Goal: Task Accomplishment & Management: Use online tool/utility

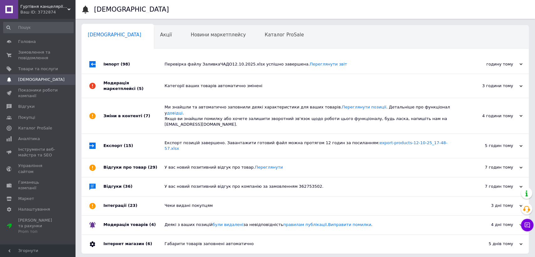
click at [179, 72] on div "Перевірка файлу ЗаливкаЧАДО12.10.2025.xlsx успішно завершена. Переглянути звіт" at bounding box center [312, 64] width 295 height 19
click at [171, 57] on div "Перевірка файлу ЗаливкаЧАДО12.10.2025.xlsx успішно завершена. Переглянути звіт" at bounding box center [312, 64] width 295 height 19
click at [172, 63] on div "Перевірка файлу ЗаливкаЧАДО12.10.2025.xlsx успішно завершена. Переглянути звіт" at bounding box center [312, 64] width 295 height 19
click at [171, 63] on div "Перевірка файлу ЗаливкаЧАДО12.10.2025.xlsx успішно завершена. Переглянути звіт" at bounding box center [312, 64] width 295 height 6
click at [170, 63] on div "Перевірка файлу ЗаливкаЧАДО12.10.2025.xlsx успішно завершена. Переглянути звіт" at bounding box center [312, 64] width 295 height 6
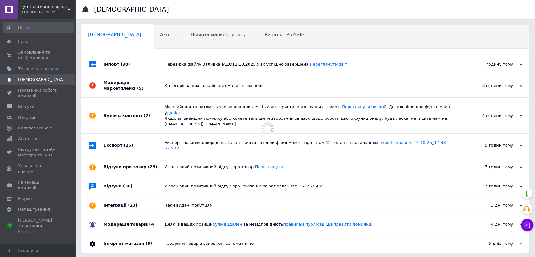
click at [170, 63] on div "Перевірка файлу ЗаливкаЧАДО12.10.2025.xlsx успішно завершена. Переглянути звіт" at bounding box center [312, 64] width 295 height 6
click at [157, 63] on div "Імпорт (98)" at bounding box center [134, 64] width 61 height 19
click at [34, 66] on link "Товари та послуги" at bounding box center [38, 69] width 77 height 11
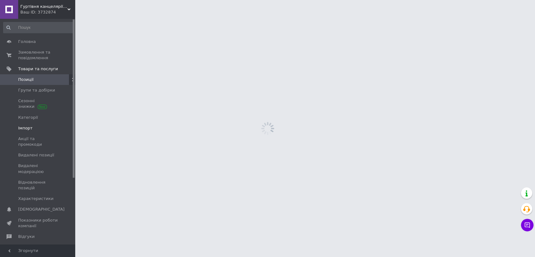
click at [29, 125] on span "Імпорт" at bounding box center [25, 128] width 14 height 6
